Goal: Information Seeking & Learning: Learn about a topic

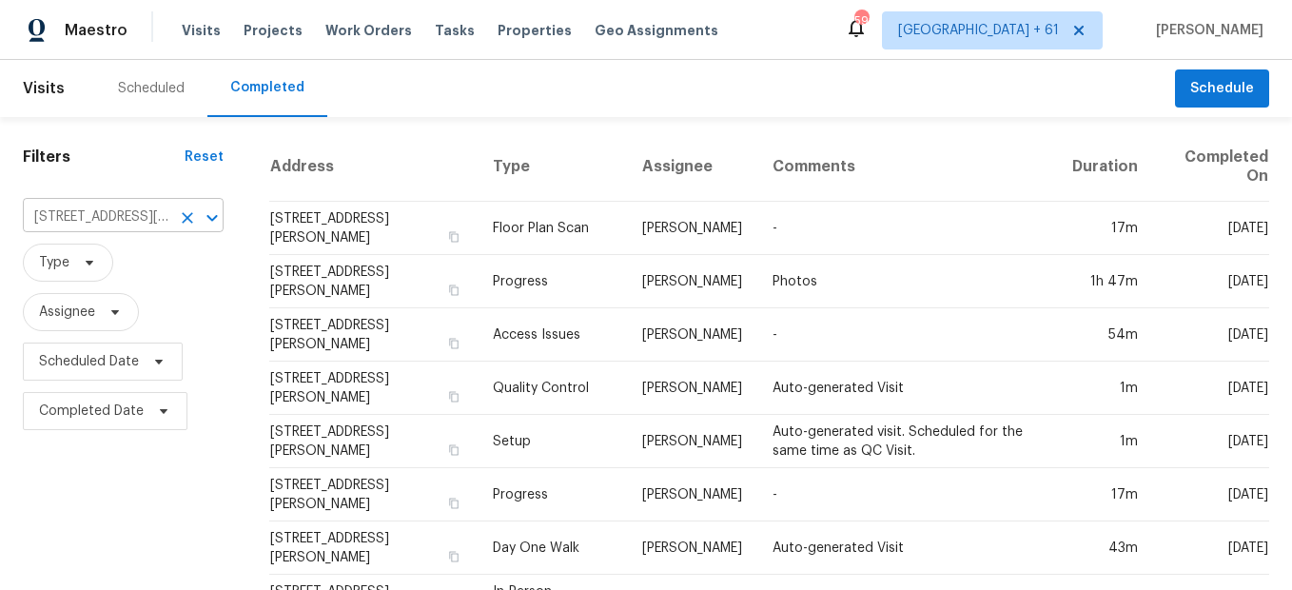
click at [182, 213] on icon "Clear" at bounding box center [187, 217] width 19 height 19
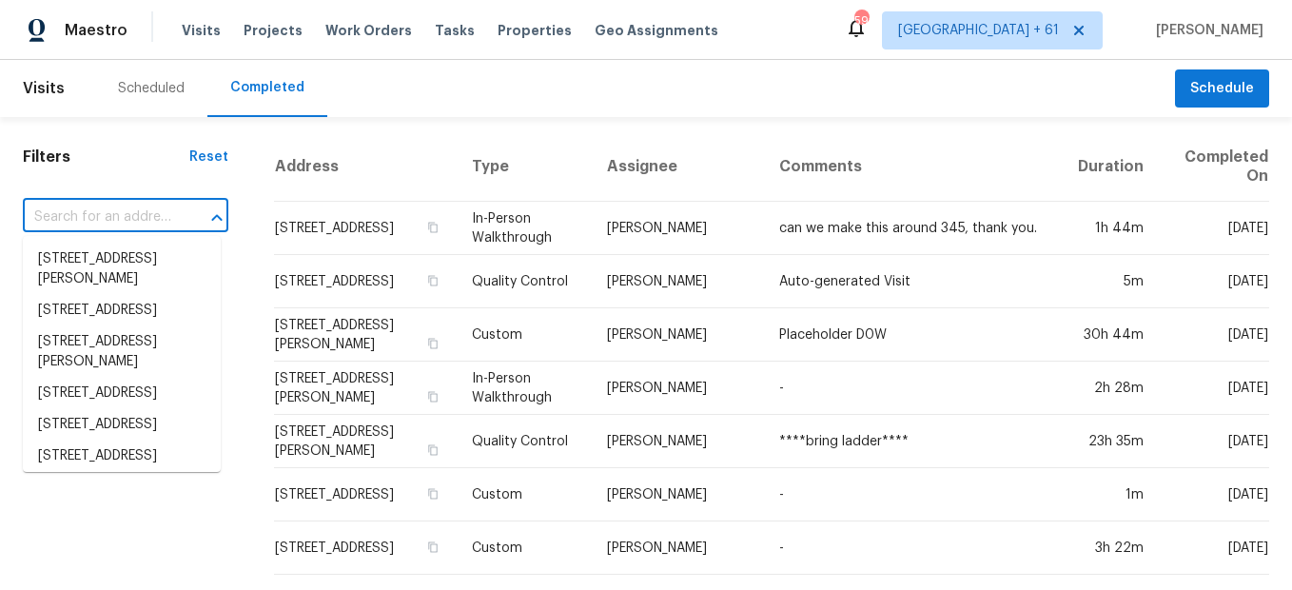
click at [98, 211] on input "text" at bounding box center [99, 217] width 152 height 29
paste input "[STREET_ADDRESS]"
type input "[STREET_ADDRESS]"
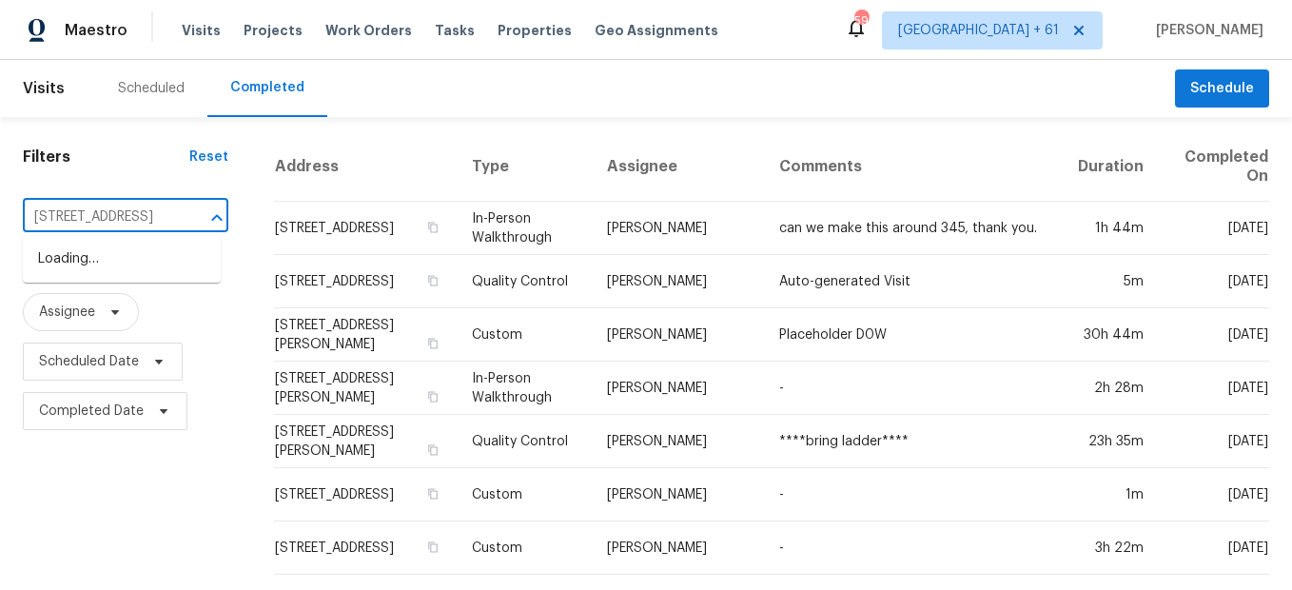
scroll to position [0, 122]
click at [107, 256] on li "[STREET_ADDRESS]" at bounding box center [122, 258] width 198 height 31
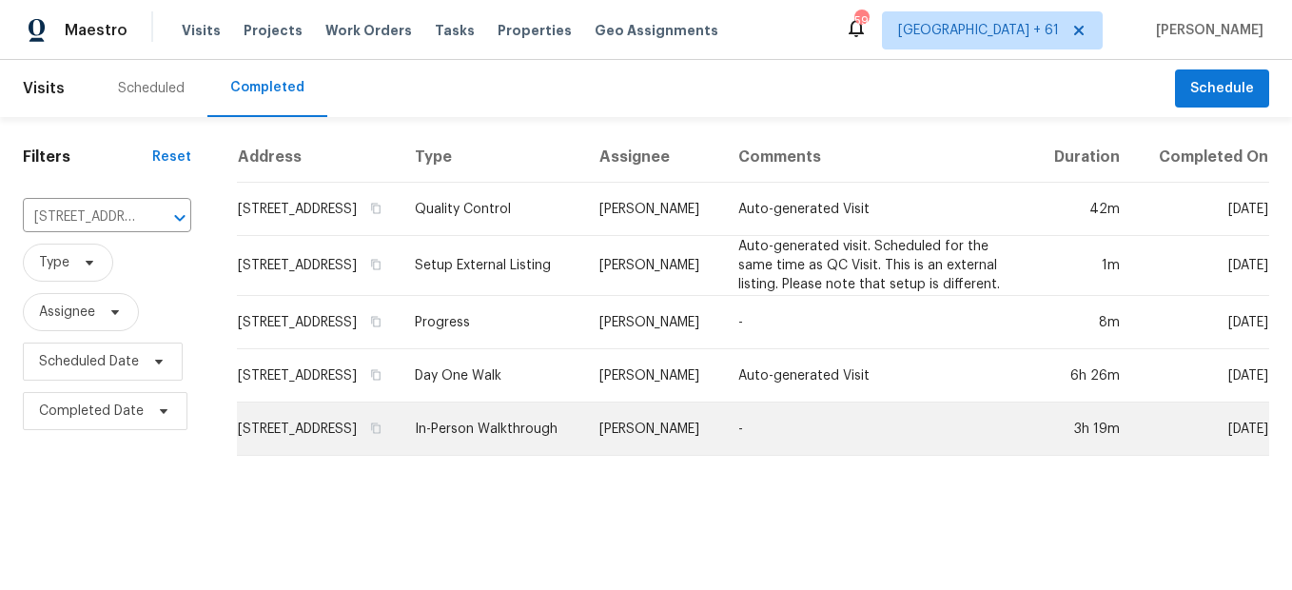
click at [524, 450] on td "In-Person Walkthrough" at bounding box center [491, 428] width 185 height 53
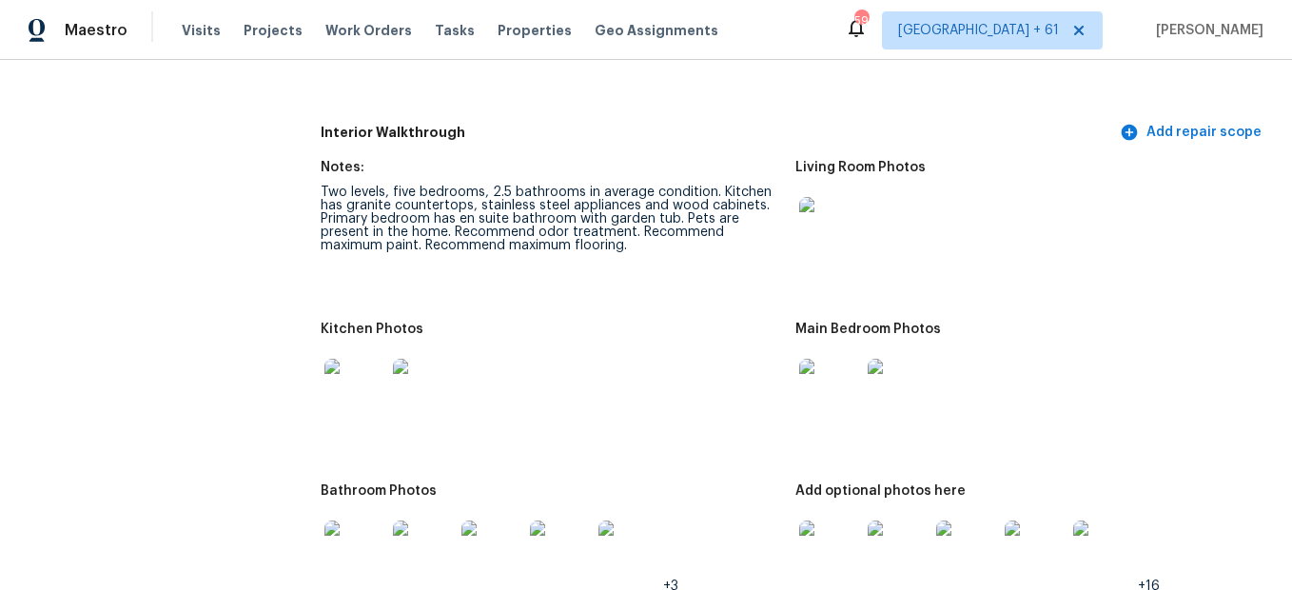
scroll to position [2378, 0]
click at [815, 213] on img at bounding box center [829, 226] width 61 height 61
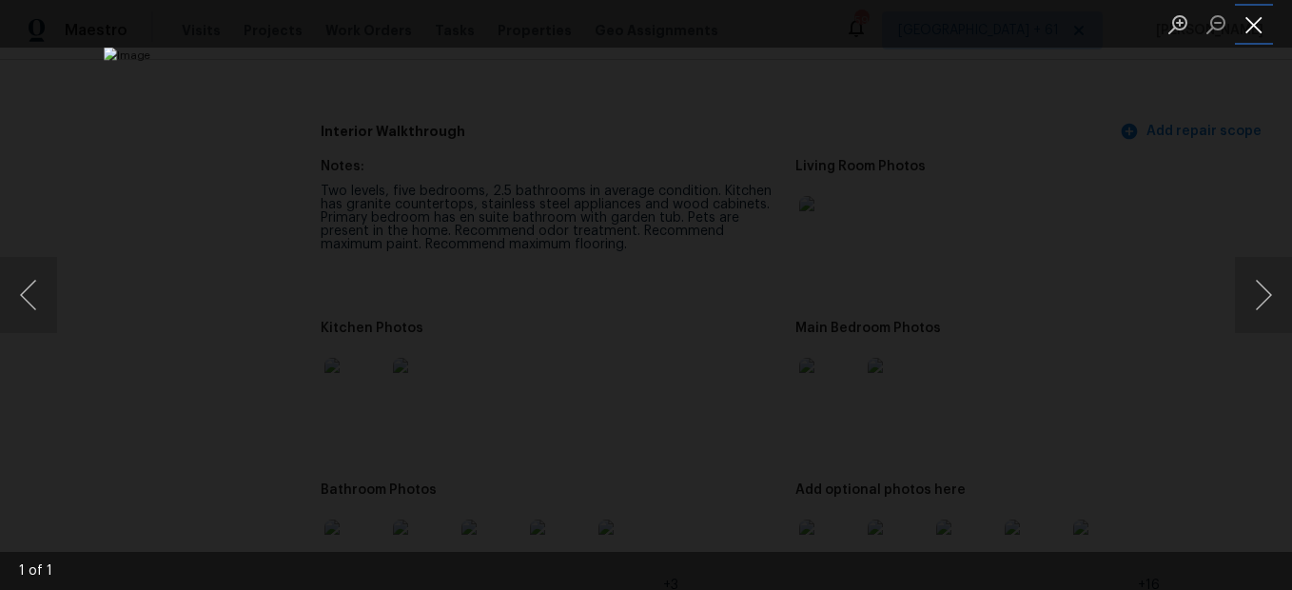
click at [1249, 29] on button "Close lightbox" at bounding box center [1254, 24] width 38 height 33
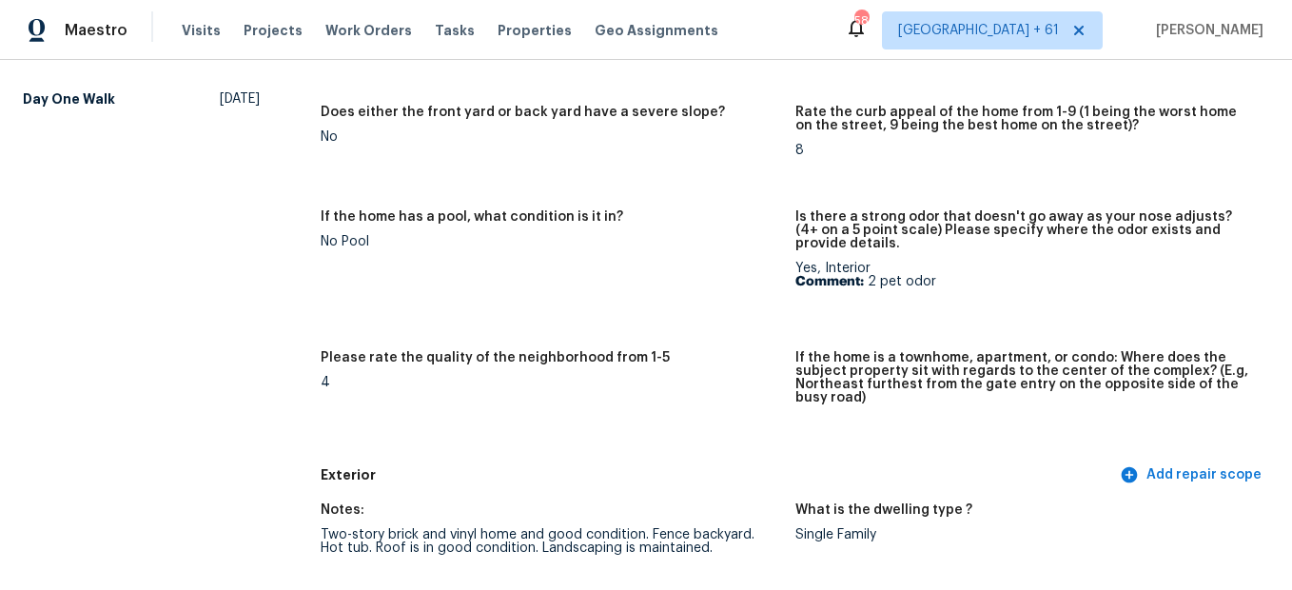
scroll to position [0, 0]
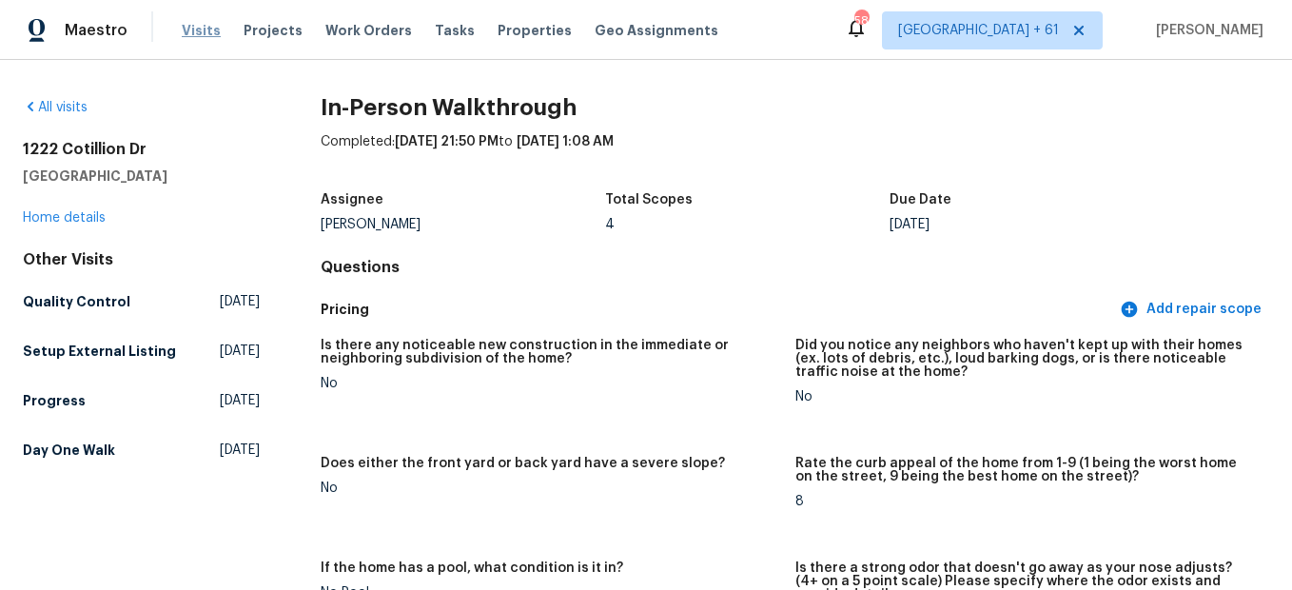
click at [185, 22] on span "Visits" at bounding box center [201, 30] width 39 height 19
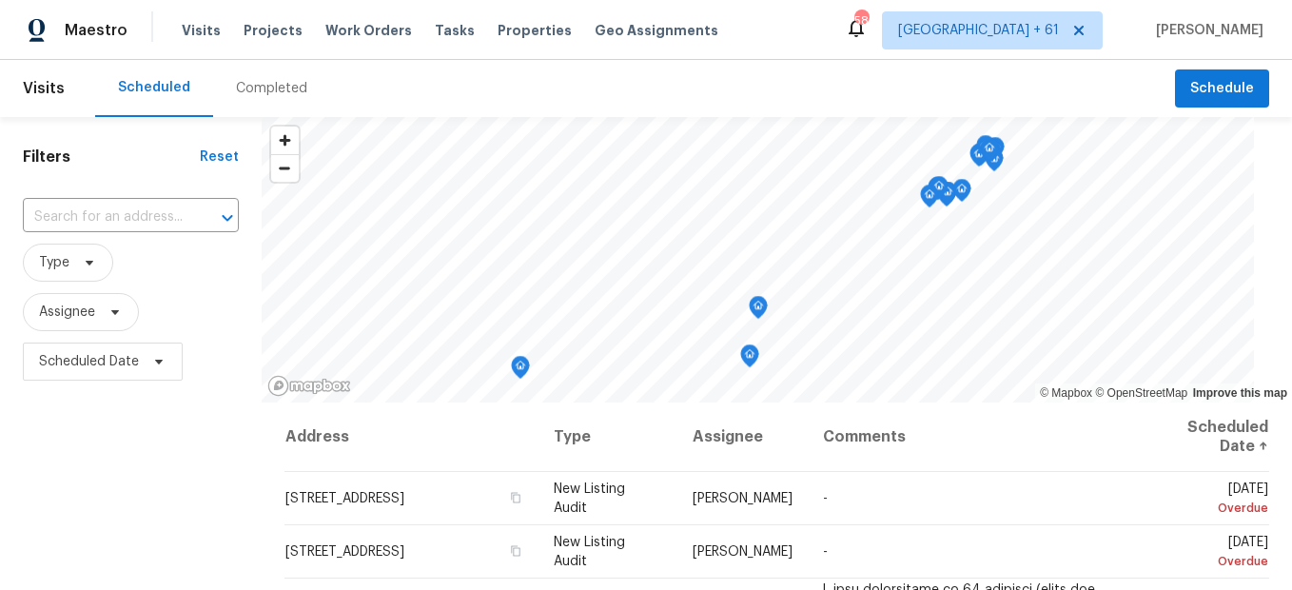
click at [265, 96] on div "Completed" at bounding box center [271, 88] width 71 height 19
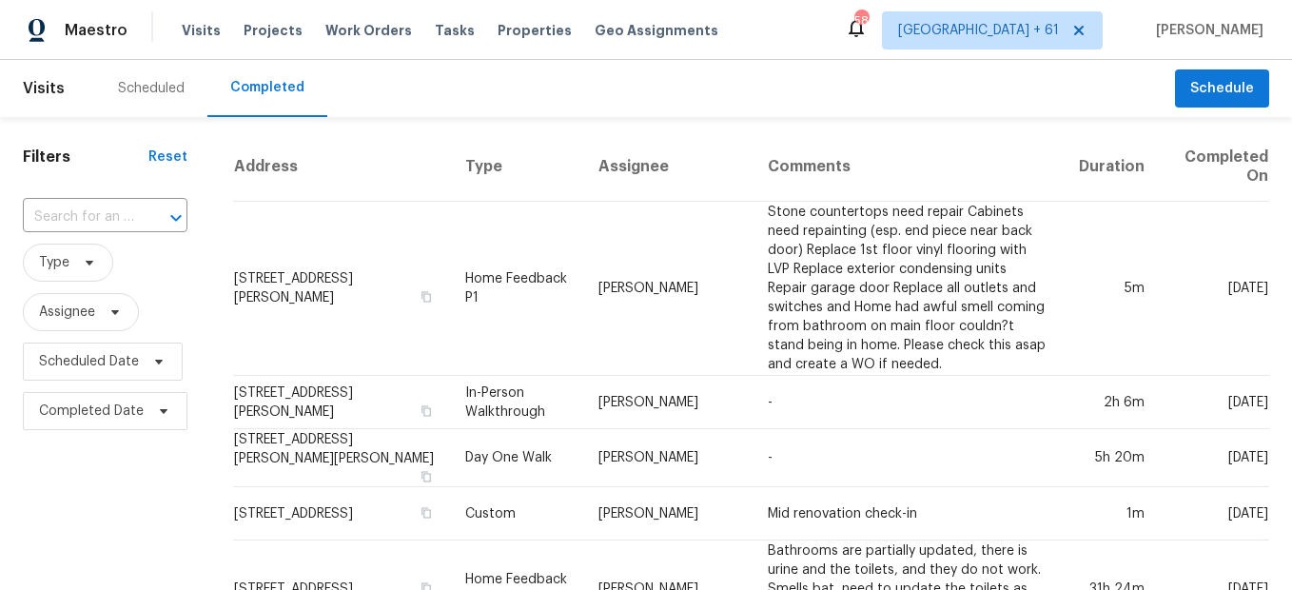
click at [154, 211] on div at bounding box center [162, 217] width 49 height 27
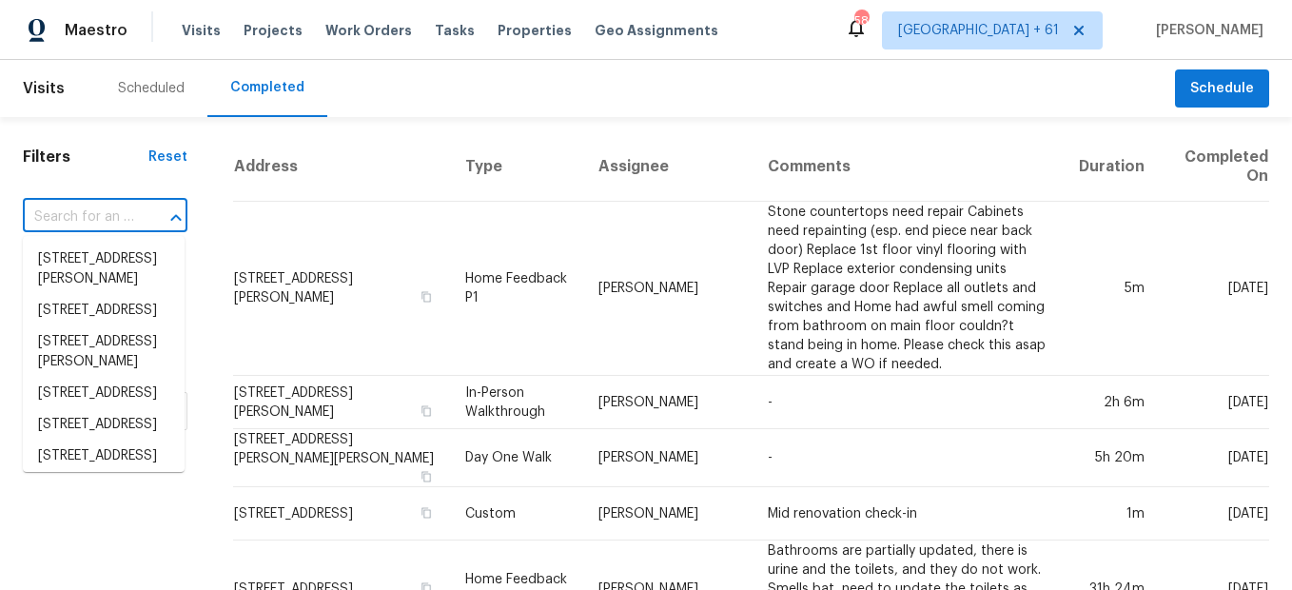
paste input "[STREET_ADDRESS]"
type input "[STREET_ADDRESS]"
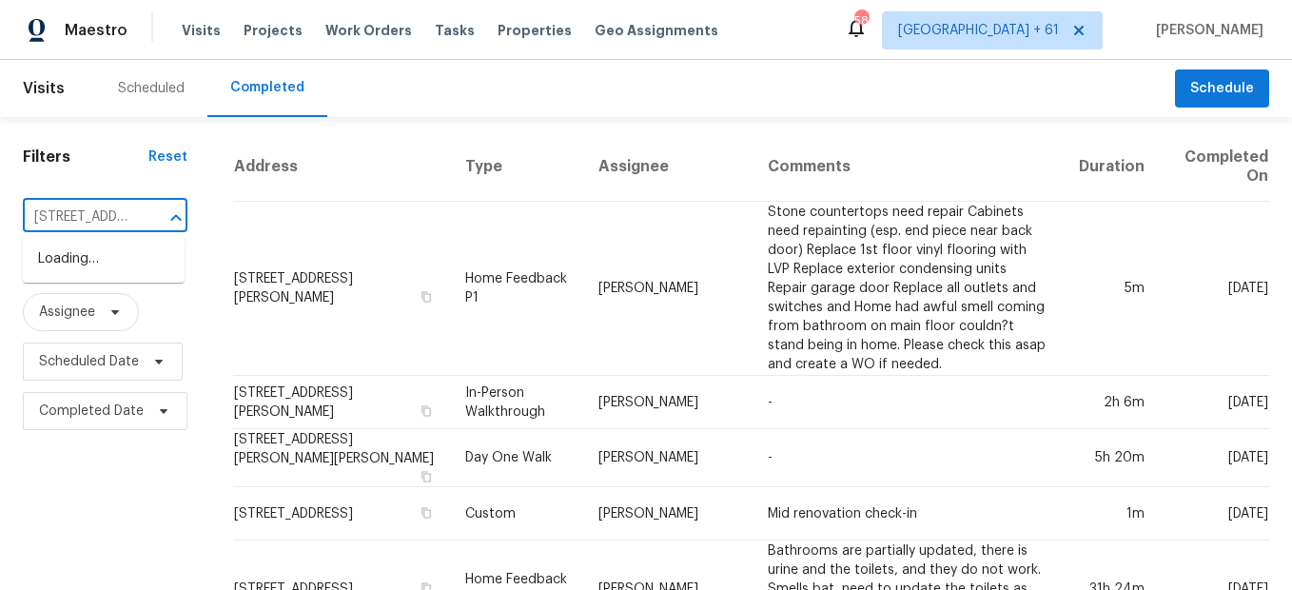
scroll to position [0, 153]
click at [122, 261] on li "[STREET_ADDRESS]" at bounding box center [104, 258] width 162 height 31
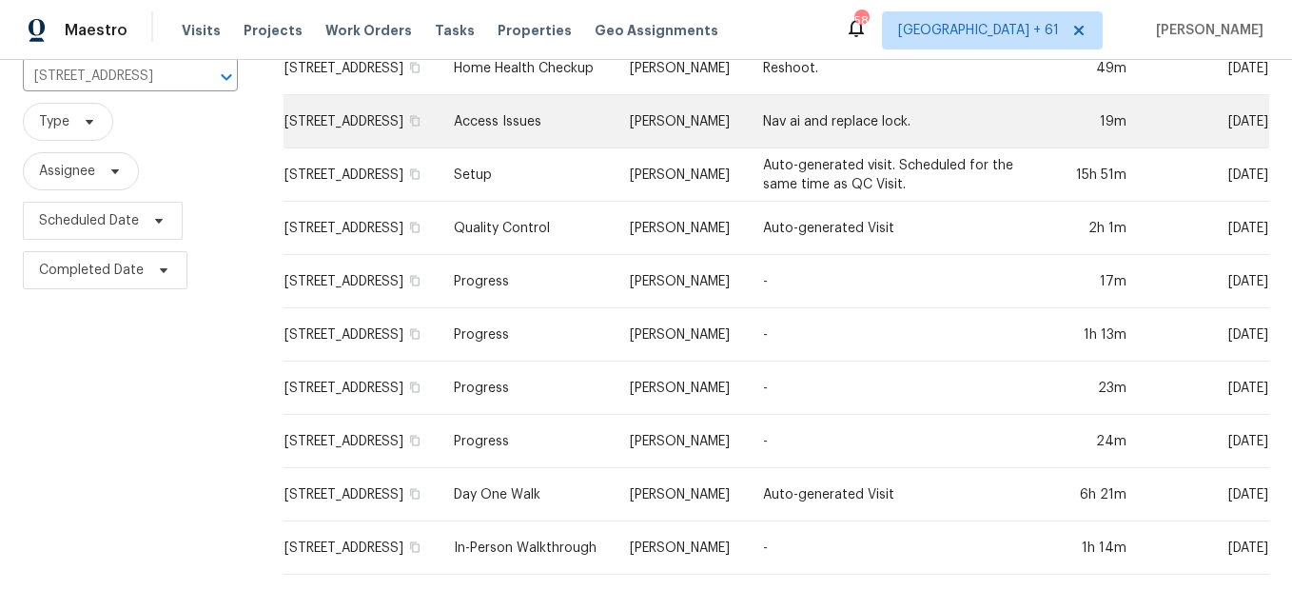
scroll to position [174, 0]
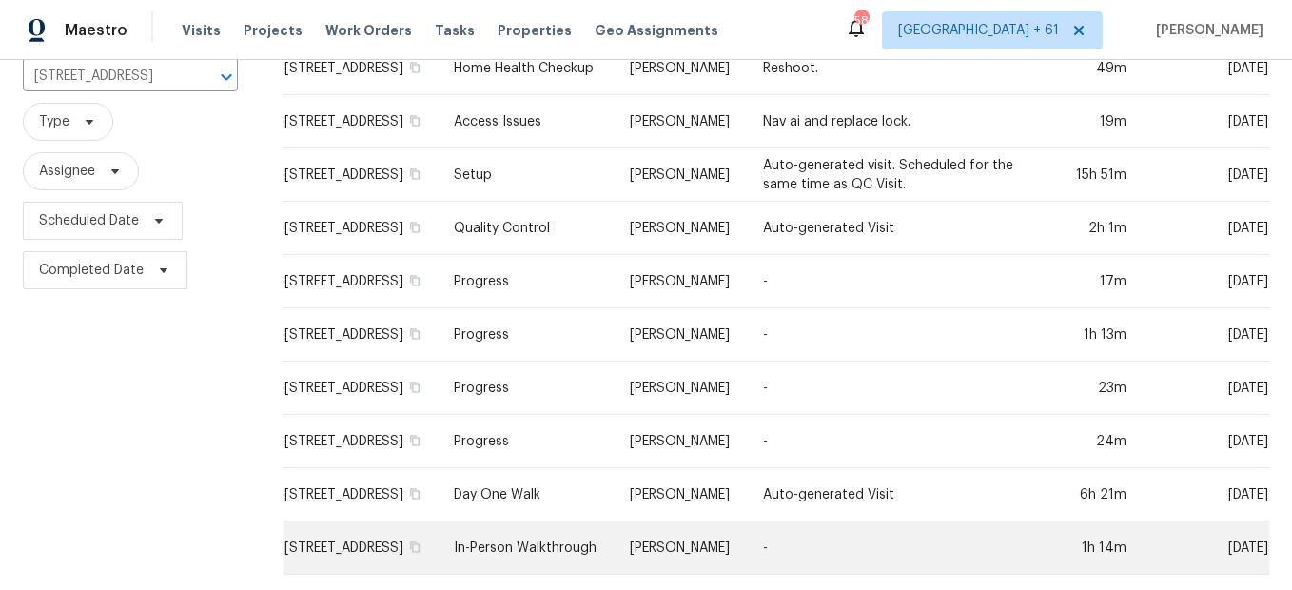
click at [567, 526] on td "In-Person Walkthrough" at bounding box center [526, 547] width 176 height 53
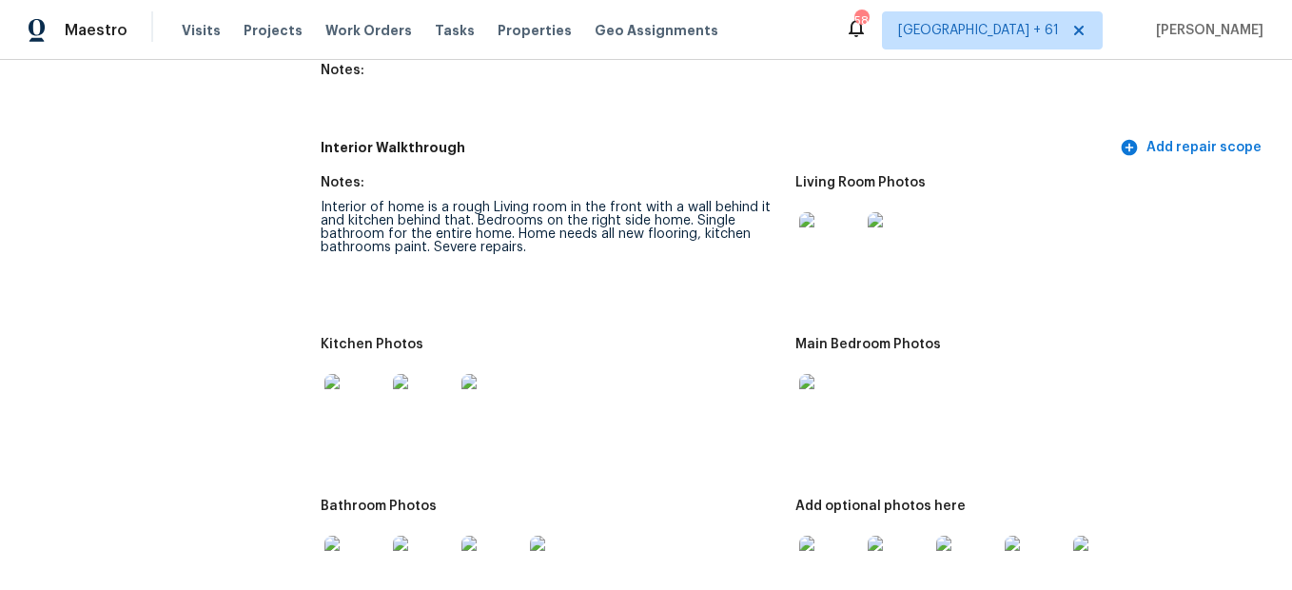
scroll to position [2378, 0]
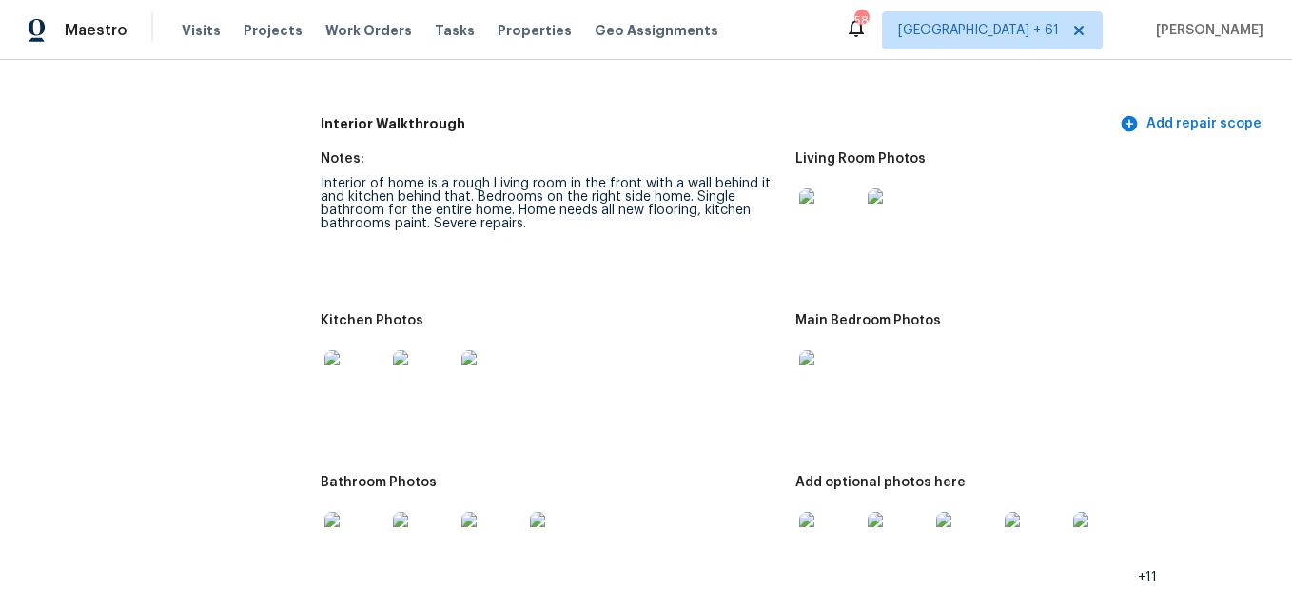
click at [807, 218] on img at bounding box center [829, 218] width 61 height 61
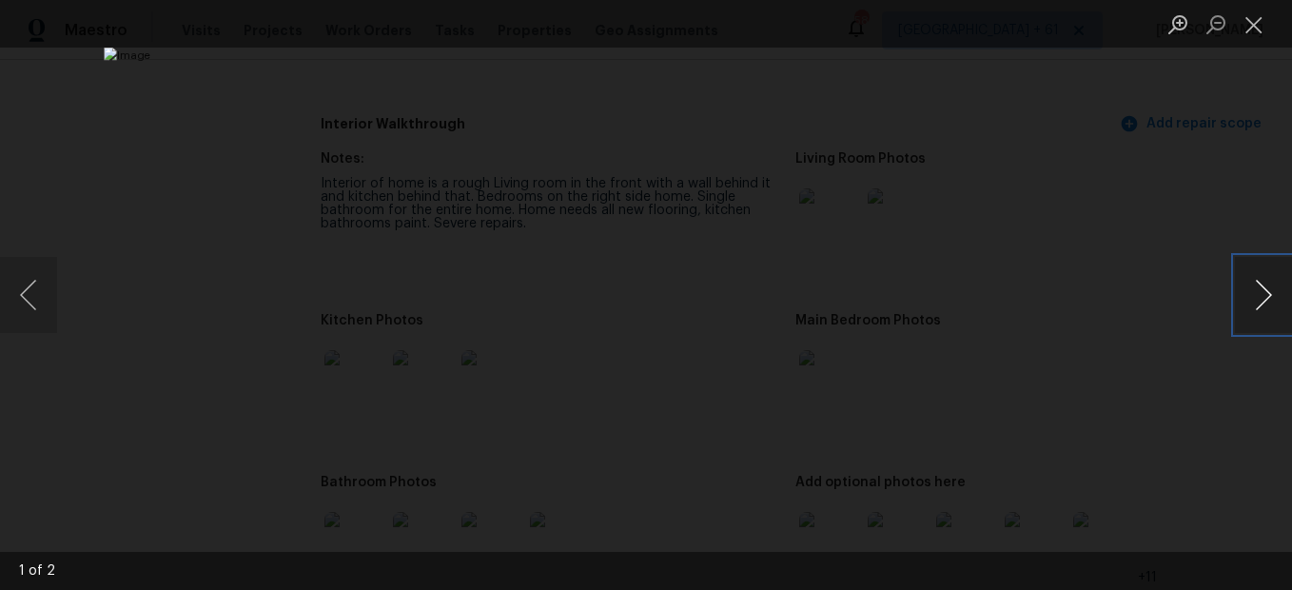
click at [1274, 311] on button "Next image" at bounding box center [1263, 295] width 57 height 76
click at [1247, 23] on button "Close lightbox" at bounding box center [1254, 24] width 38 height 33
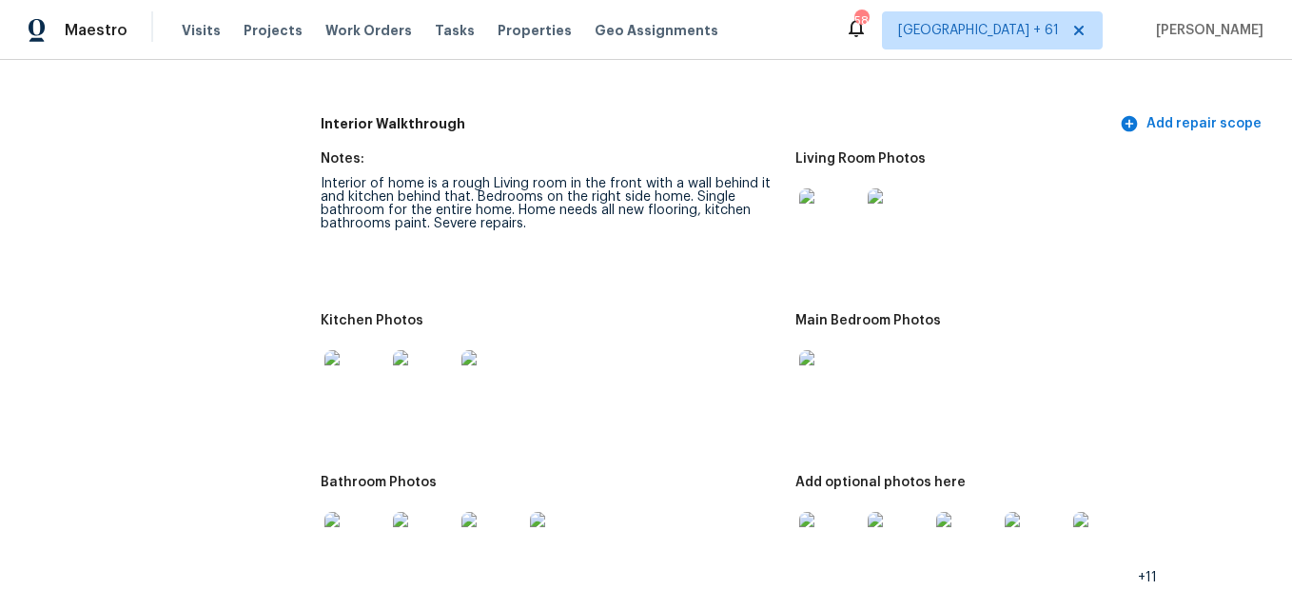
click at [804, 193] on img at bounding box center [829, 218] width 61 height 61
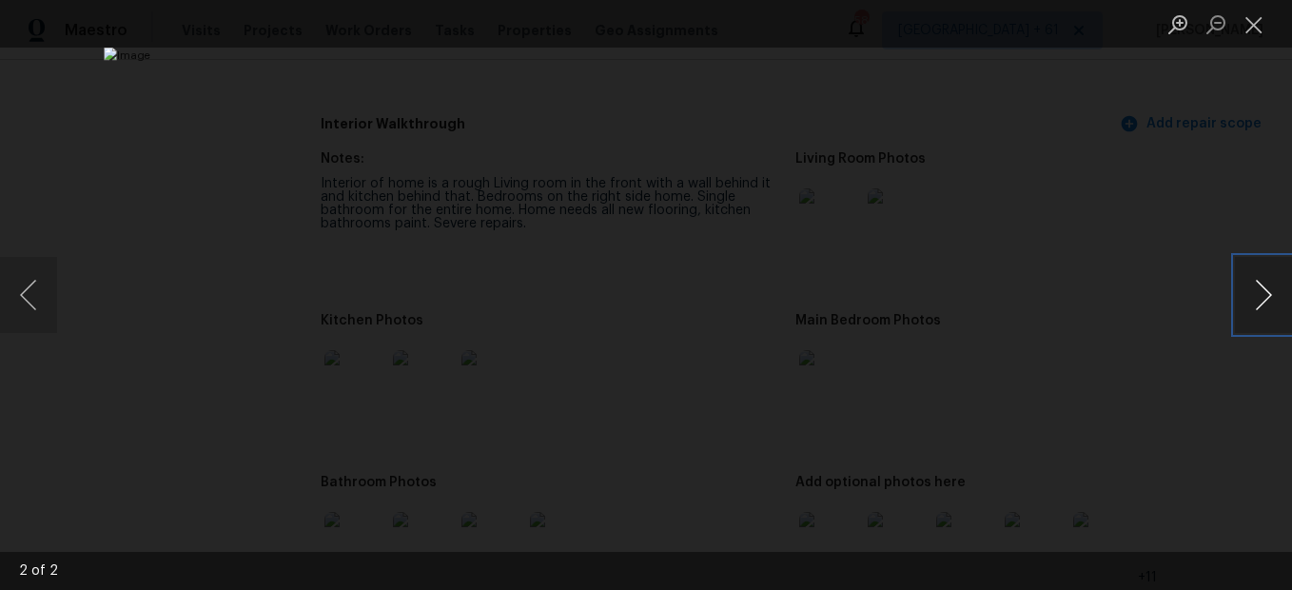
click at [1248, 293] on button "Next image" at bounding box center [1263, 295] width 57 height 76
click at [1249, 25] on button "Close lightbox" at bounding box center [1254, 24] width 38 height 33
